Goal: Information Seeking & Learning: Learn about a topic

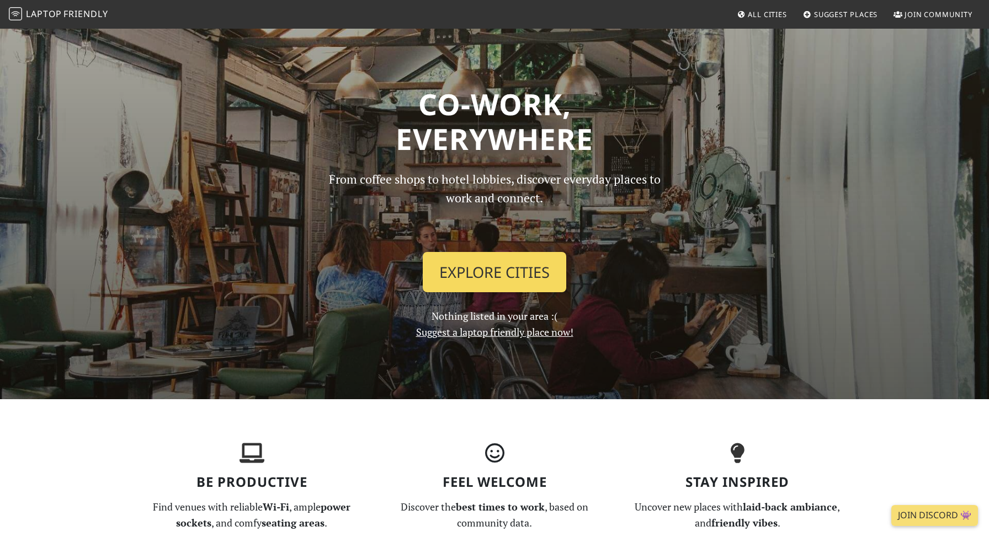
click at [514, 270] on link "Explore Cities" at bounding box center [494, 272] width 143 height 41
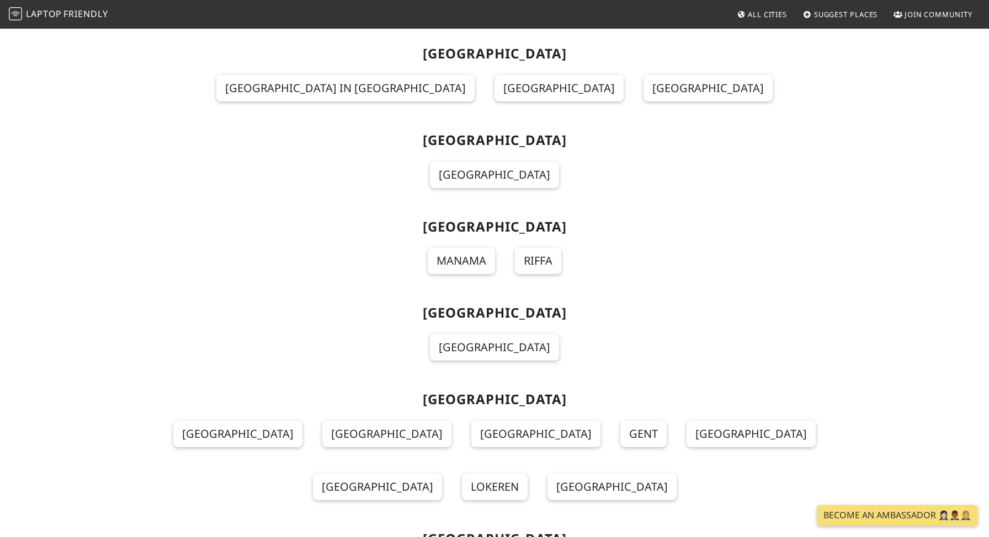
scroll to position [4822, 0]
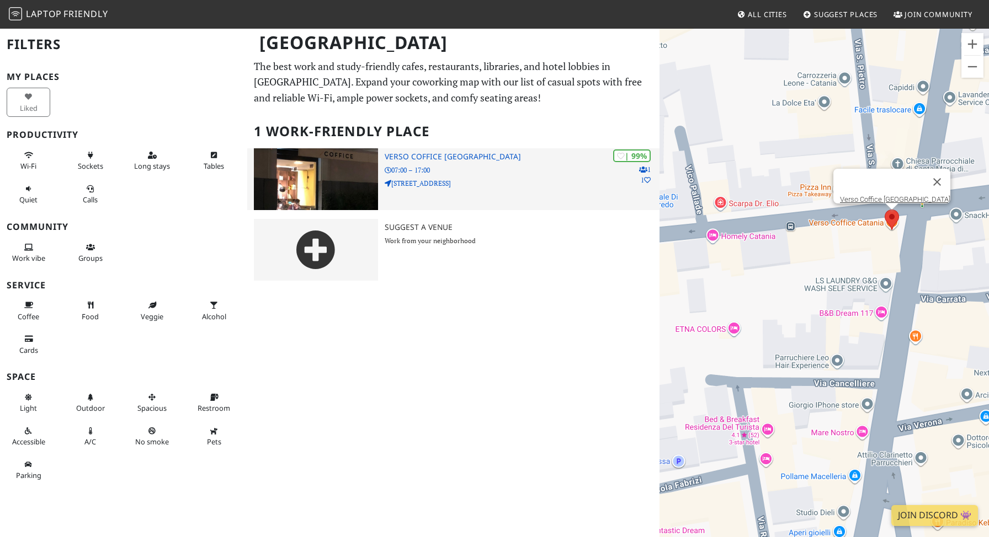
click at [433, 157] on h3 "Verso Coffice Catania" at bounding box center [522, 156] width 275 height 9
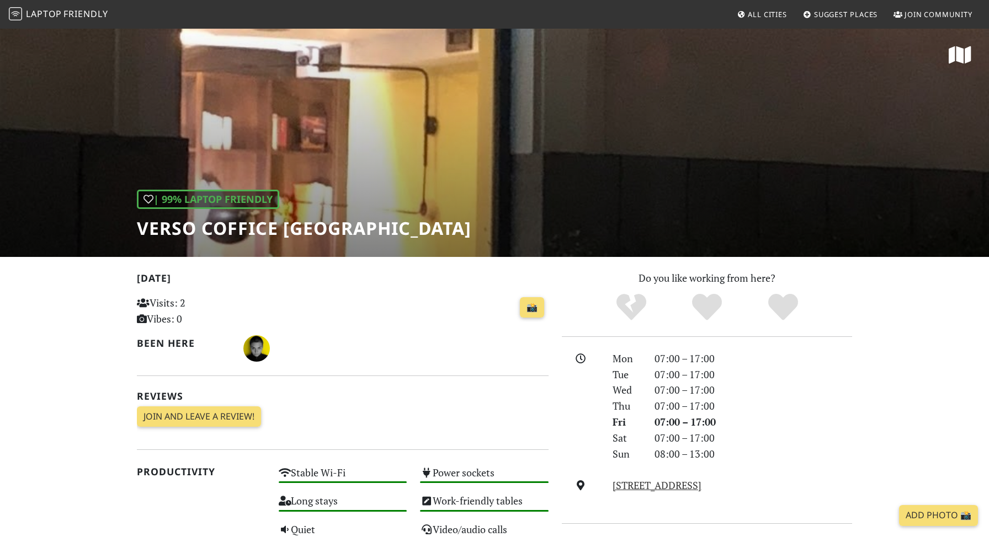
click at [164, 232] on h1 "Verso Coffice Catania" at bounding box center [304, 228] width 334 height 21
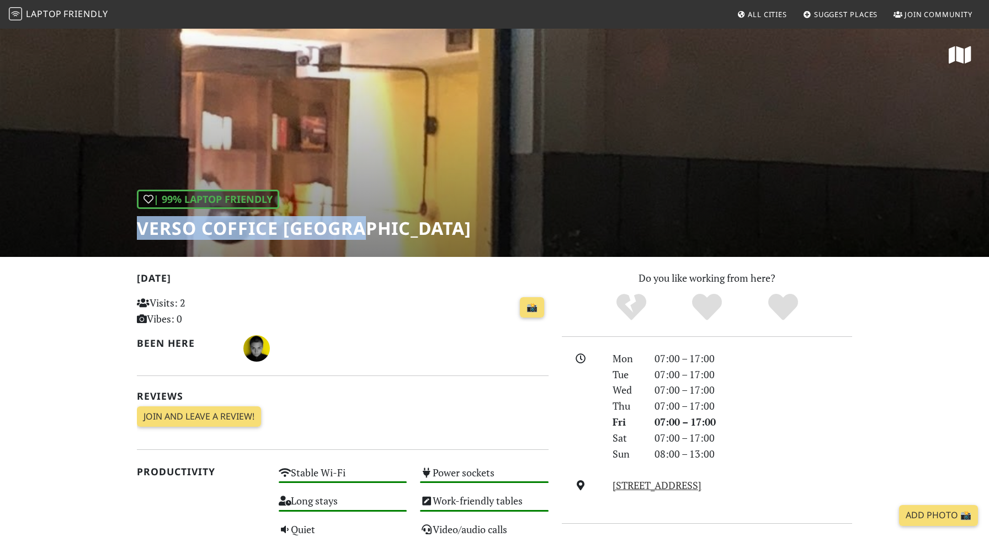
drag, startPoint x: 163, startPoint y: 232, endPoint x: 324, endPoint y: 232, distance: 160.5
click at [324, 232] on h1 "Verso Coffice Catania" at bounding box center [304, 228] width 334 height 21
copy h1 "Verso Coffice Catania"
